Goal: Check status: Check status

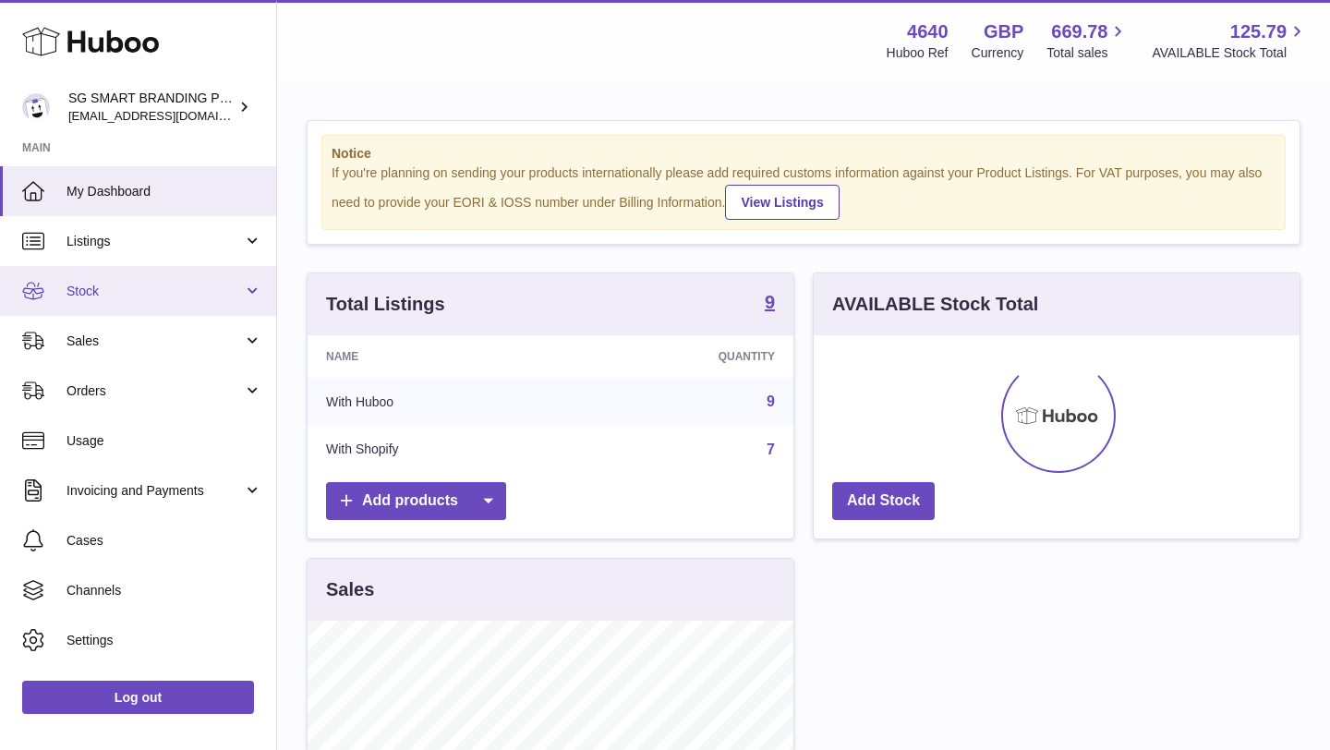
scroll to position [288, 486]
click at [150, 290] on span "Stock" at bounding box center [154, 292] width 176 height 18
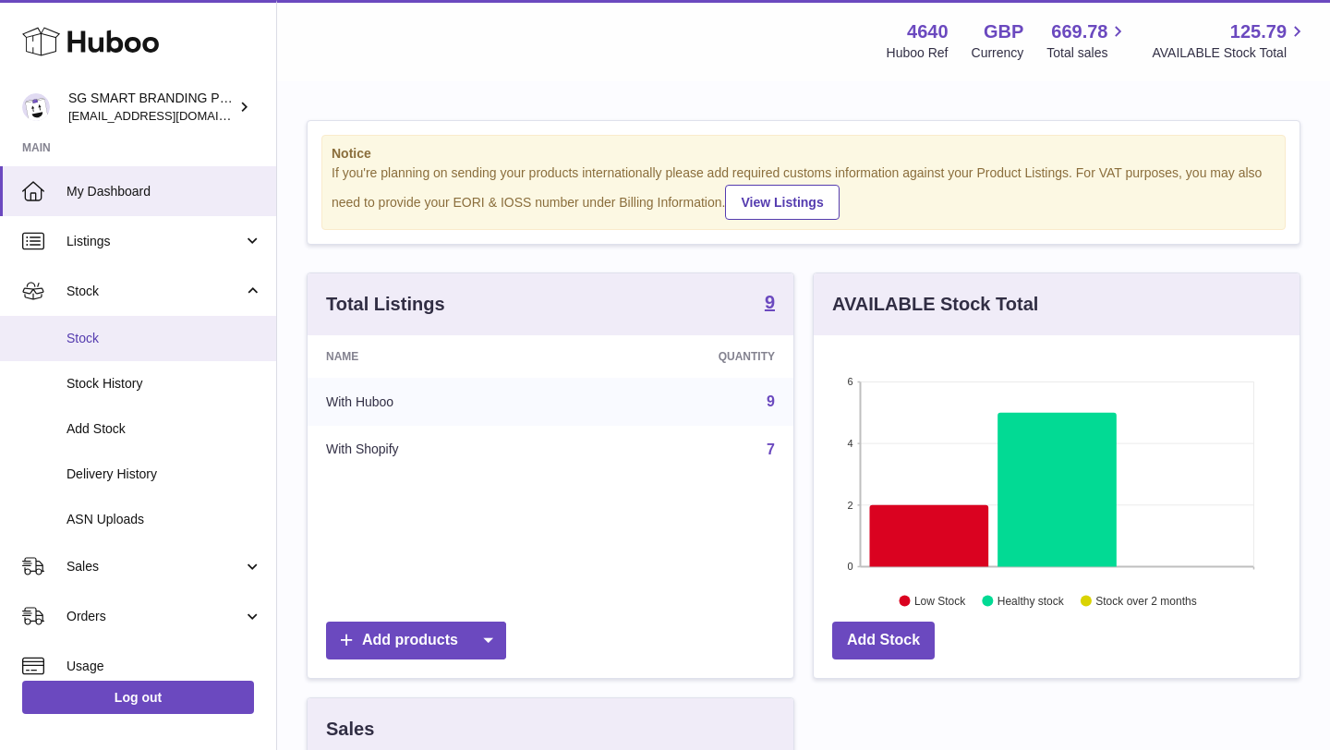
click at [133, 337] on span "Stock" at bounding box center [164, 339] width 196 height 18
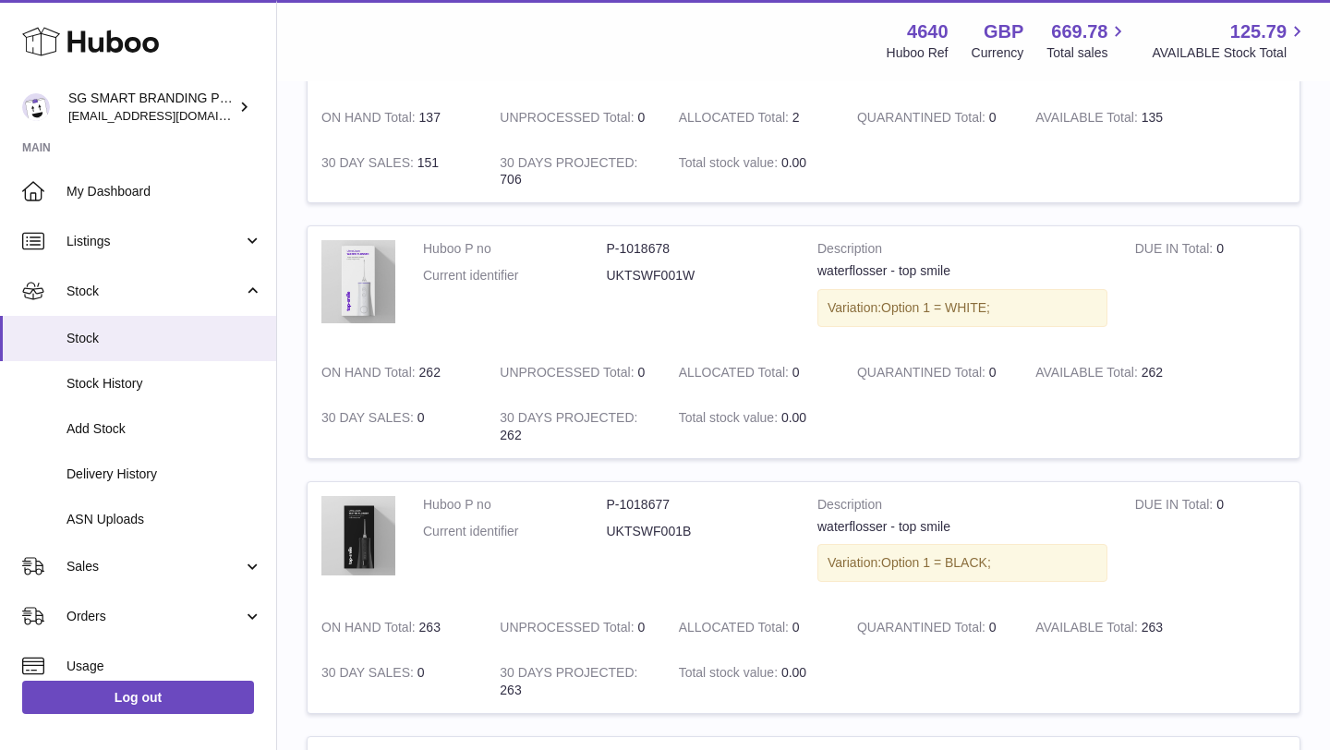
scroll to position [353, 0]
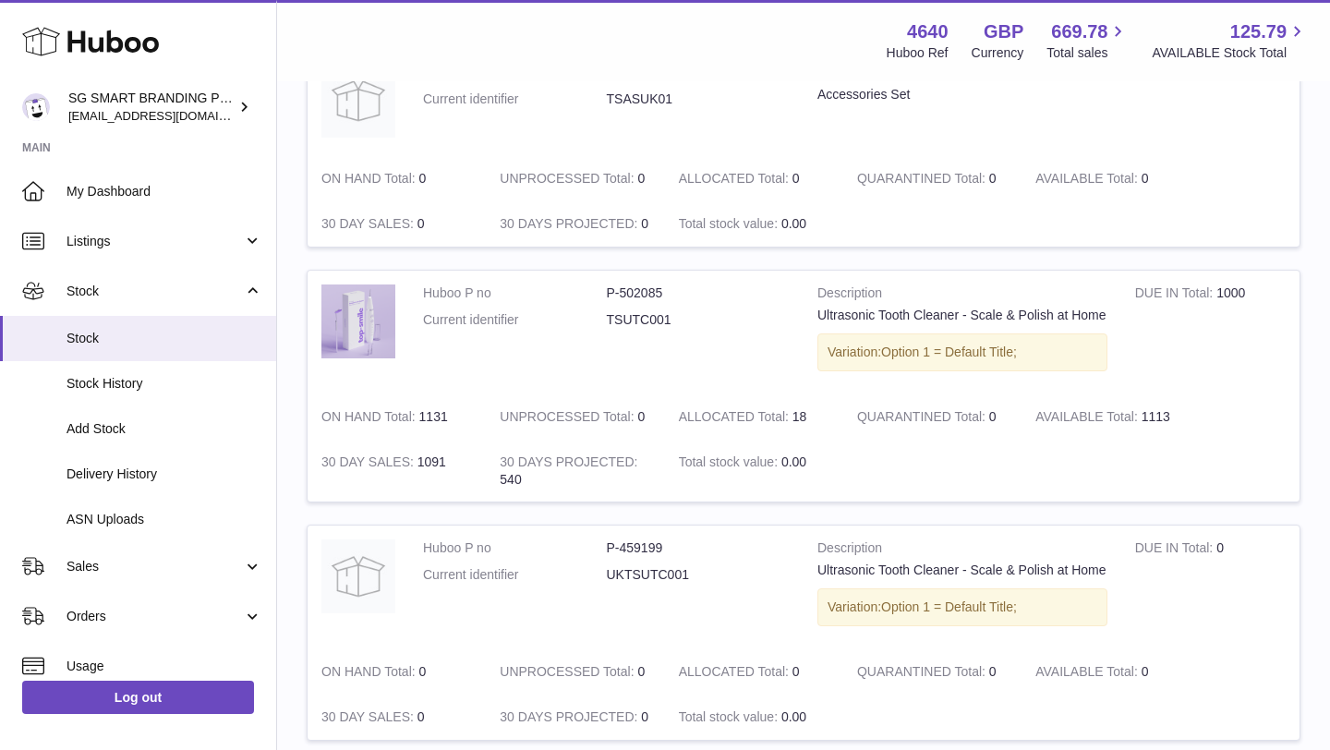
scroll to position [1853, 0]
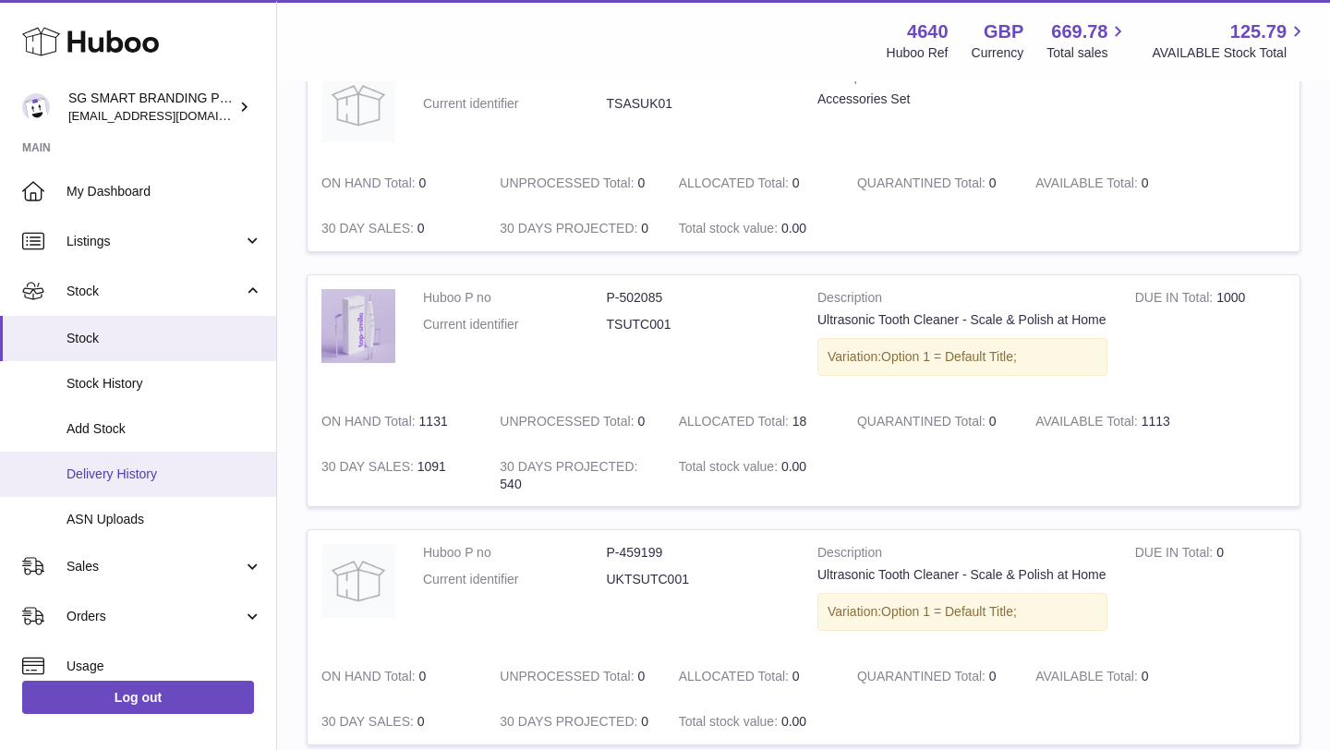
click at [99, 461] on link "Delivery History" at bounding box center [138, 474] width 276 height 45
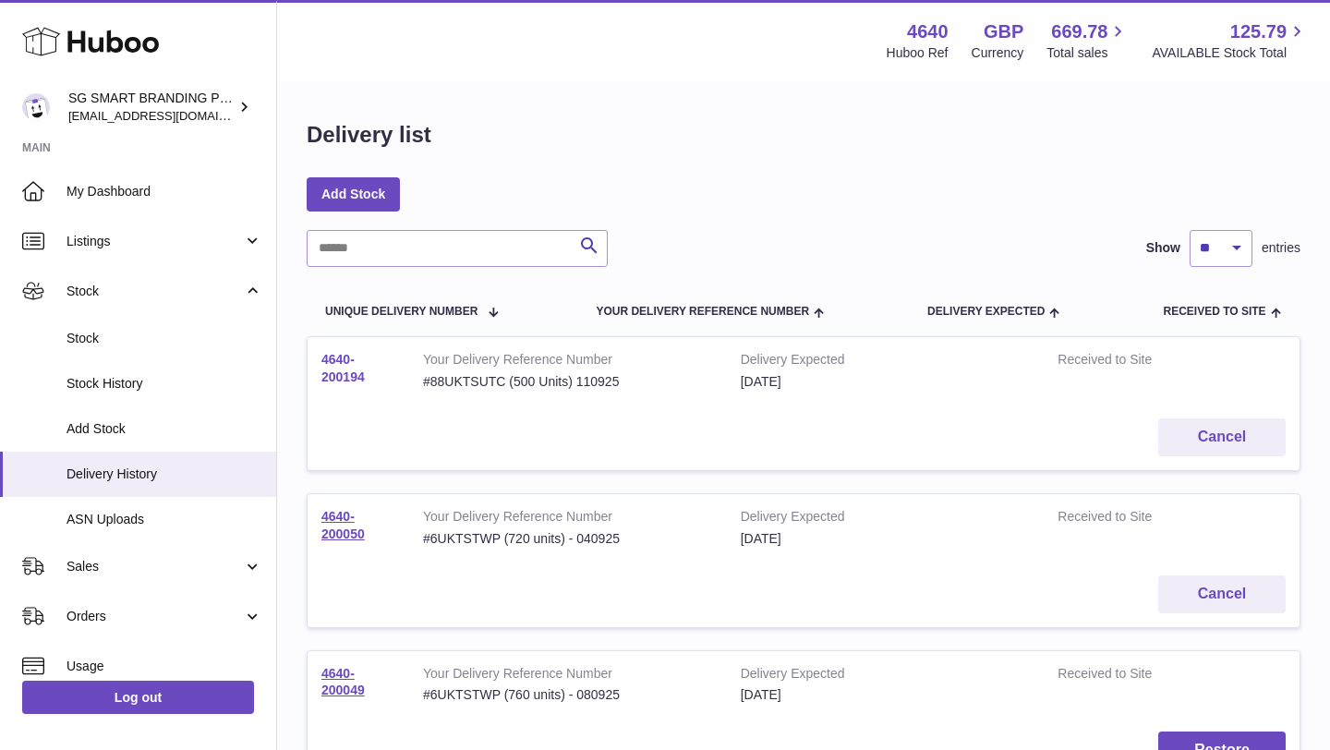
click at [344, 369] on link "4640-200194" at bounding box center [342, 368] width 43 height 32
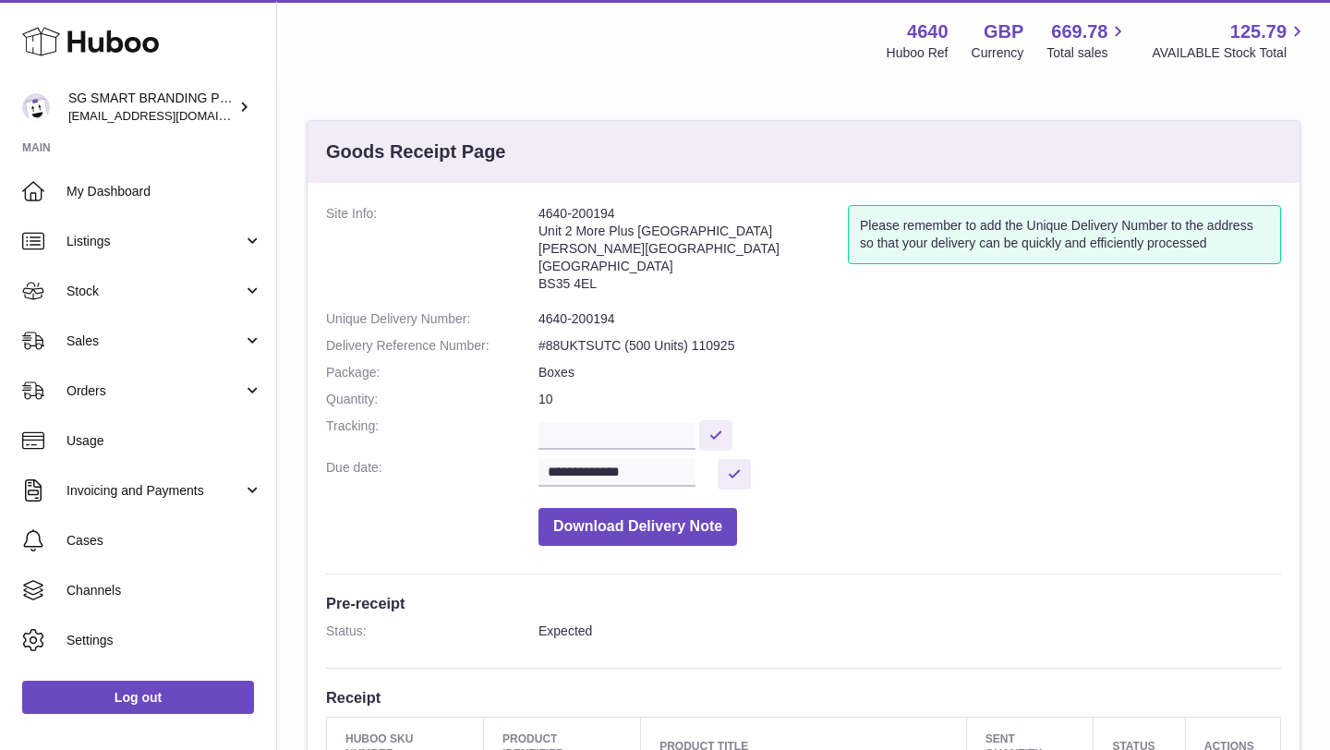
click at [562, 283] on address "4640-200194 Unit 2 More Plus Central Park Hudson Ave Severn Beach BS35 4EL" at bounding box center [692, 253] width 309 height 96
copy dd "BS35 4EL"
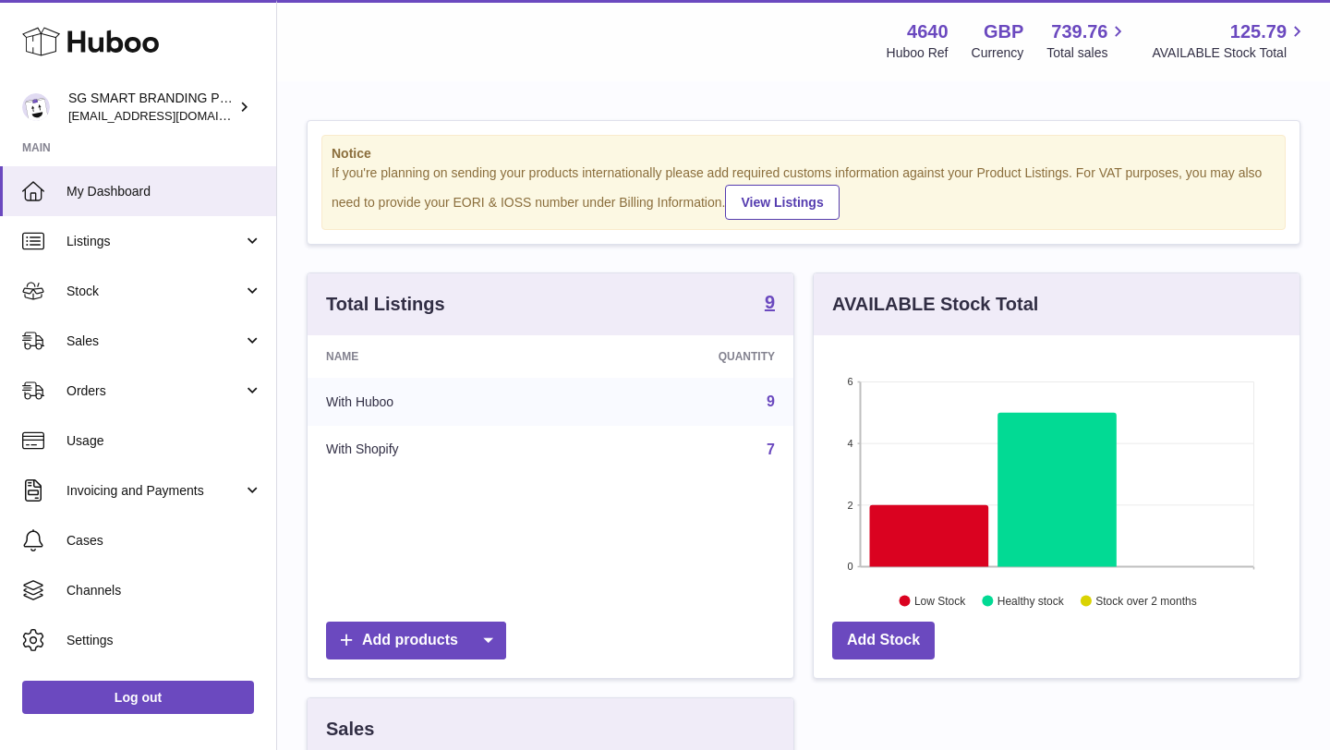
scroll to position [288, 486]
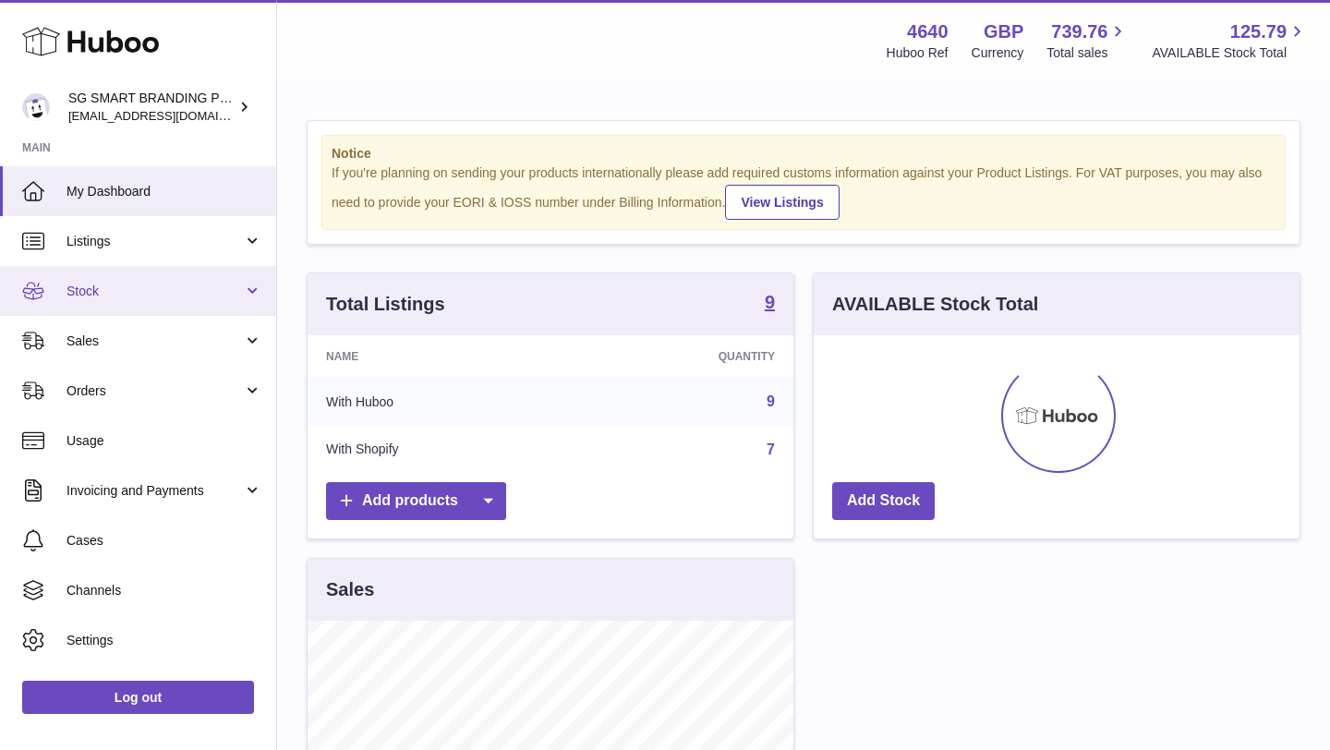
scroll to position [288, 486]
click at [168, 283] on span "Stock" at bounding box center [154, 292] width 176 height 18
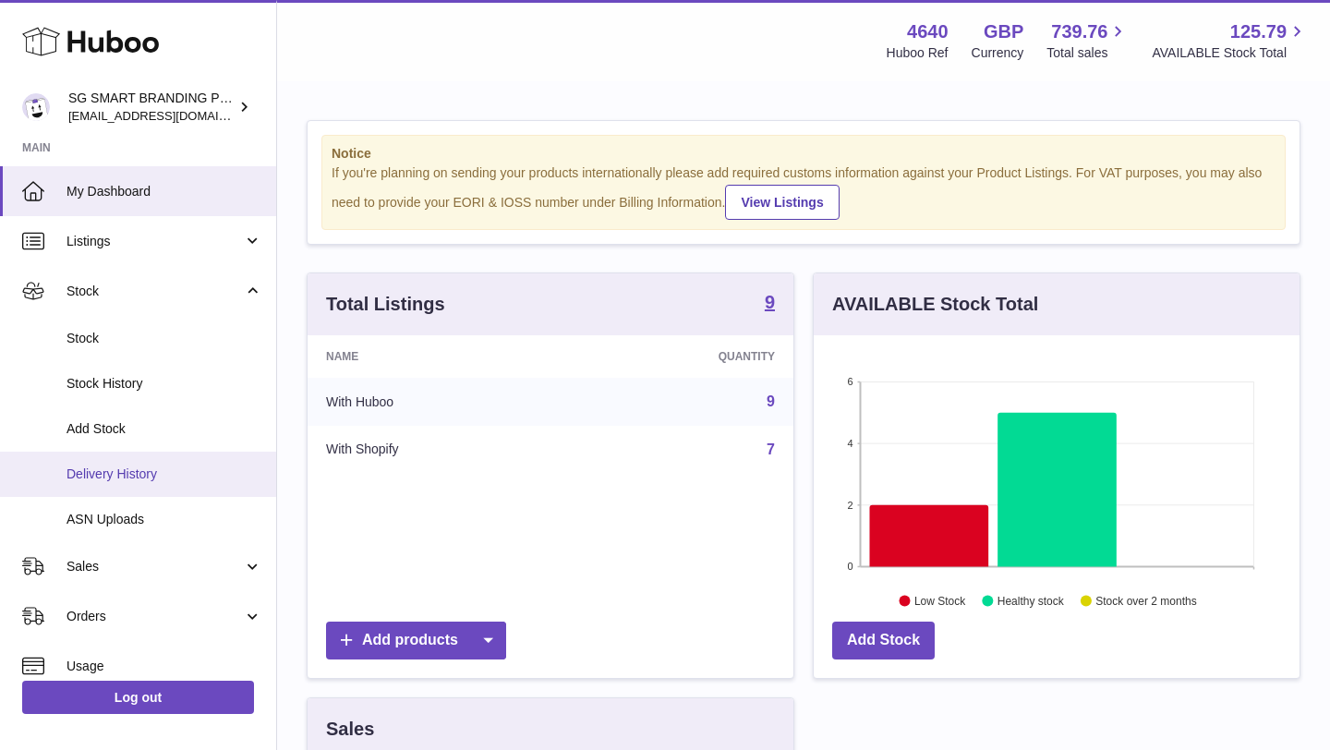
click at [131, 463] on link "Delivery History" at bounding box center [138, 474] width 276 height 45
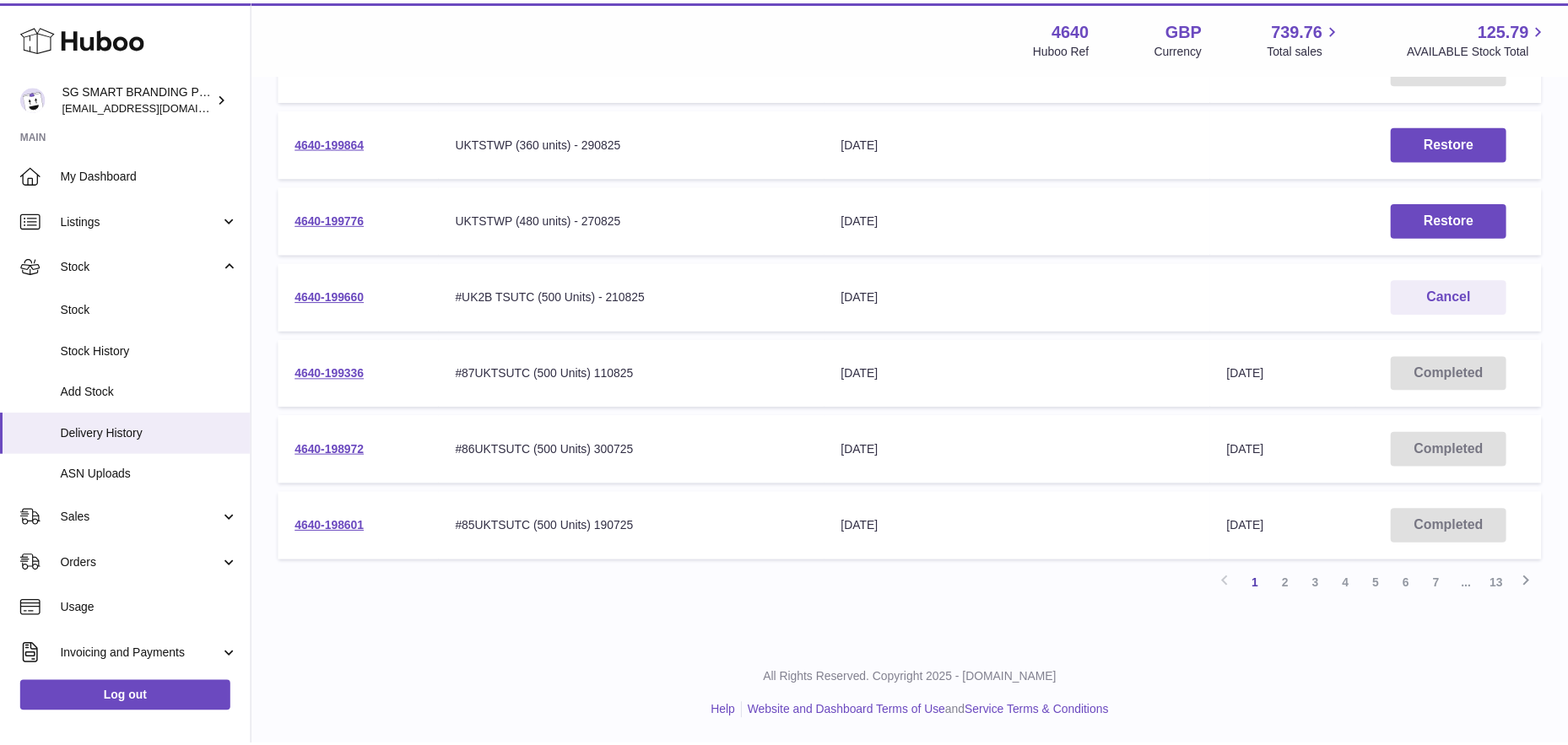
scroll to position [532, 0]
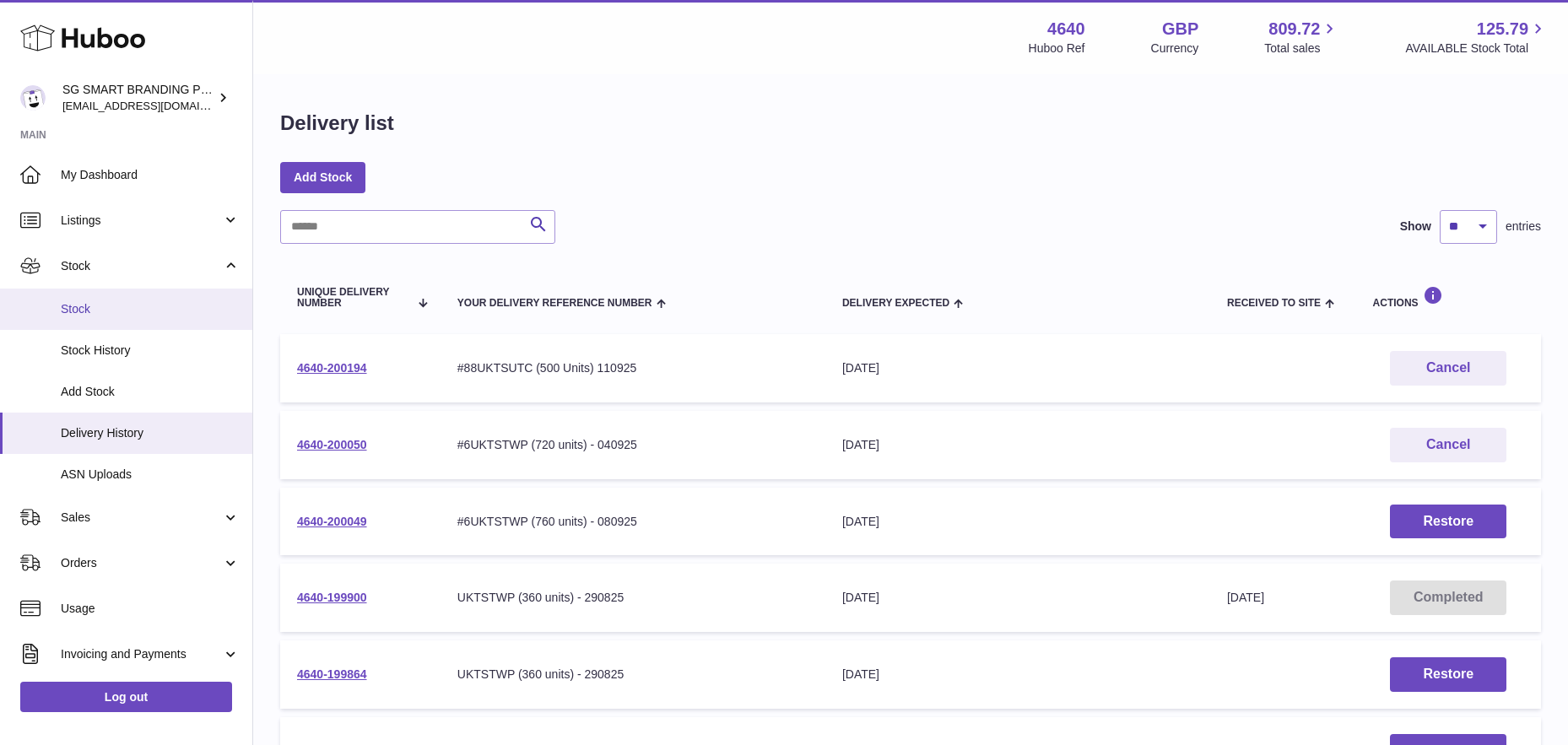
click at [119, 309] on span "Stock" at bounding box center [150, 310] width 179 height 16
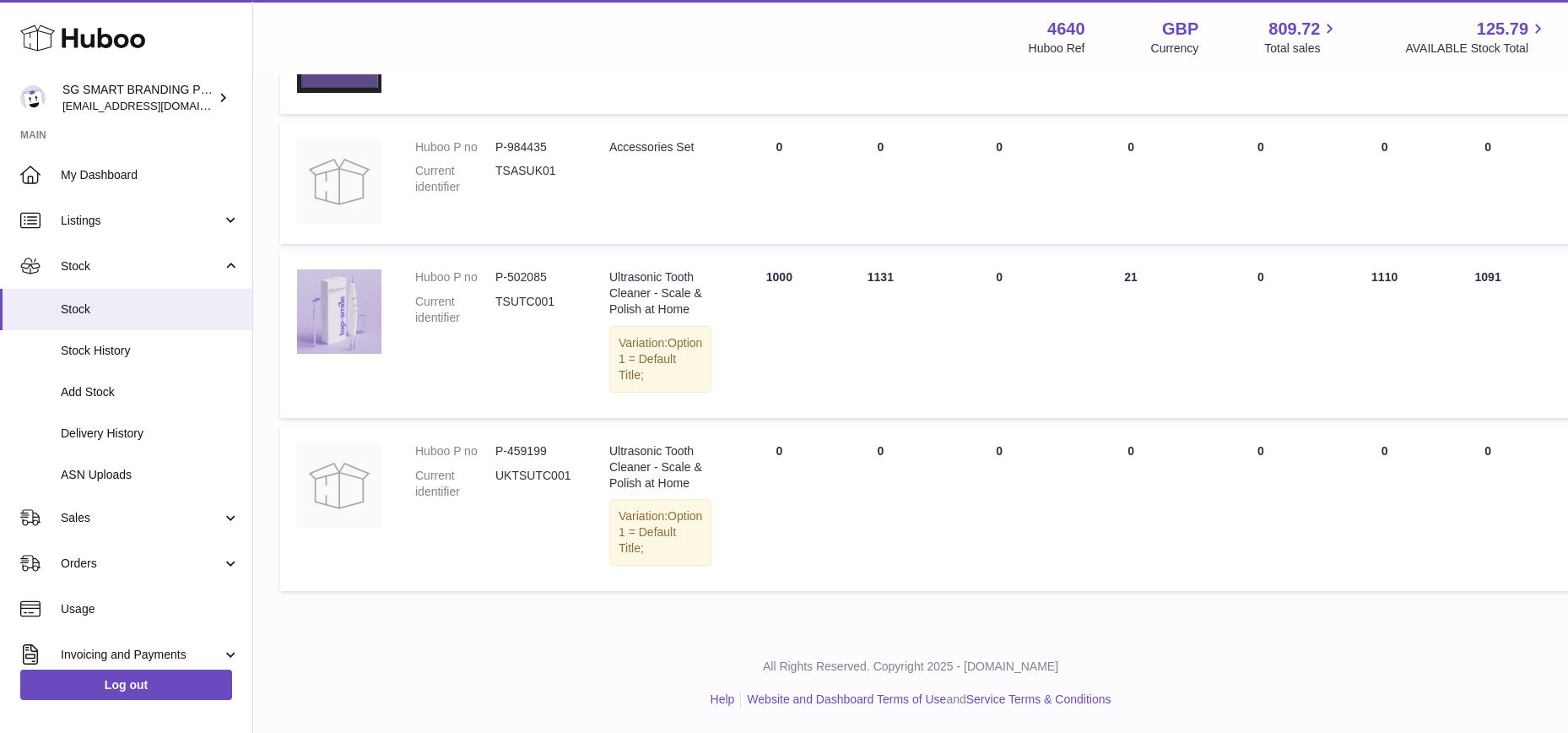
scroll to position [1269, 0]
